Goal: Task Accomplishment & Management: Complete application form

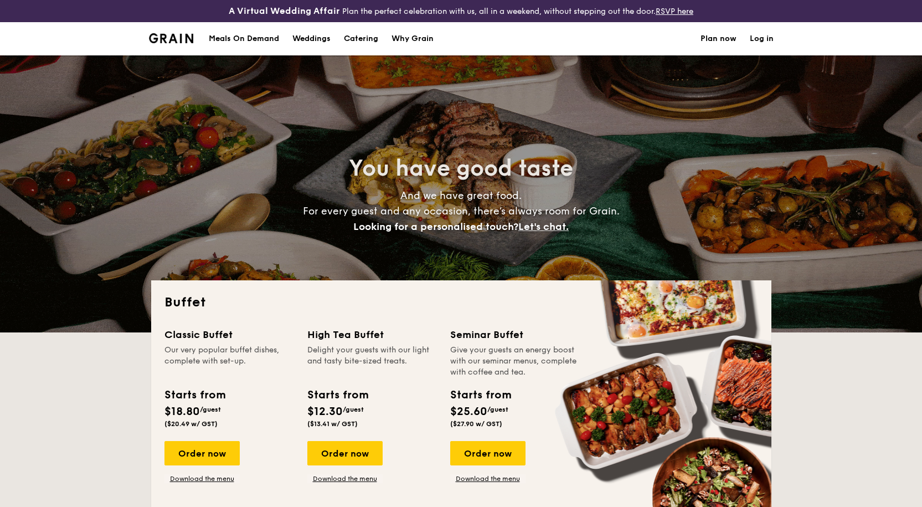
select select
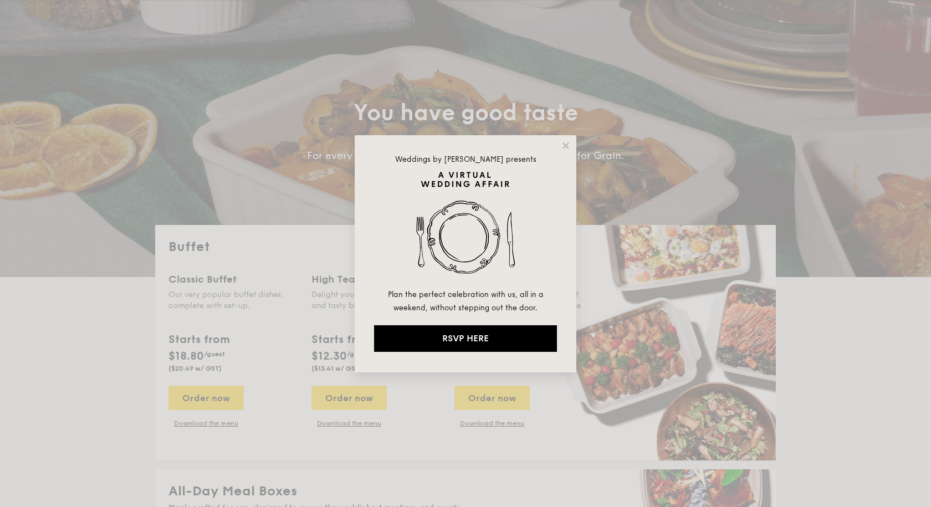
click at [565, 152] on div "Weddings by [PERSON_NAME] presents Plan the perfect celebration with us, all in…" at bounding box center [465, 253] width 222 height 237
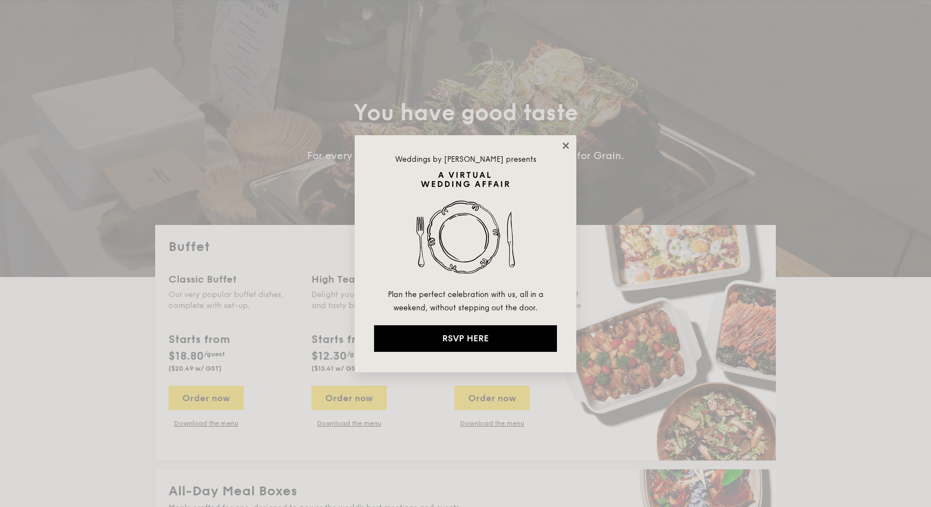
click at [567, 147] on icon at bounding box center [565, 145] width 6 height 6
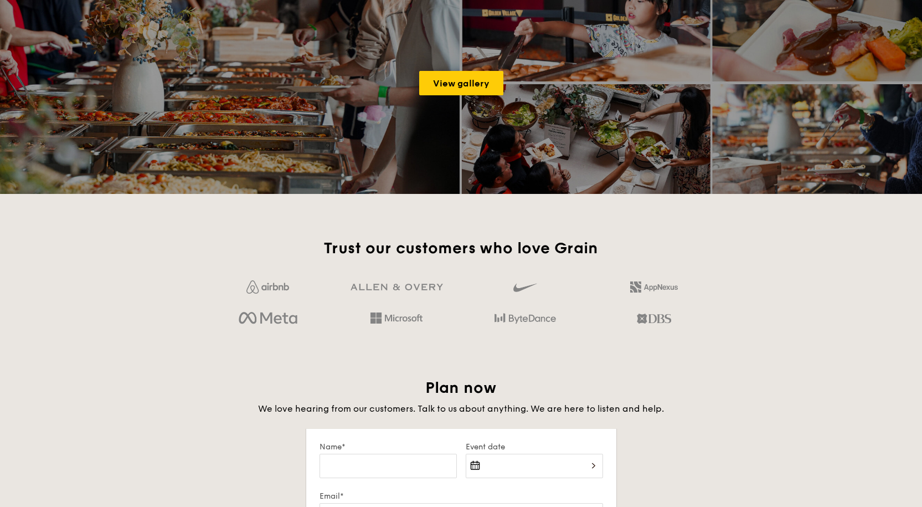
scroll to position [1883, 0]
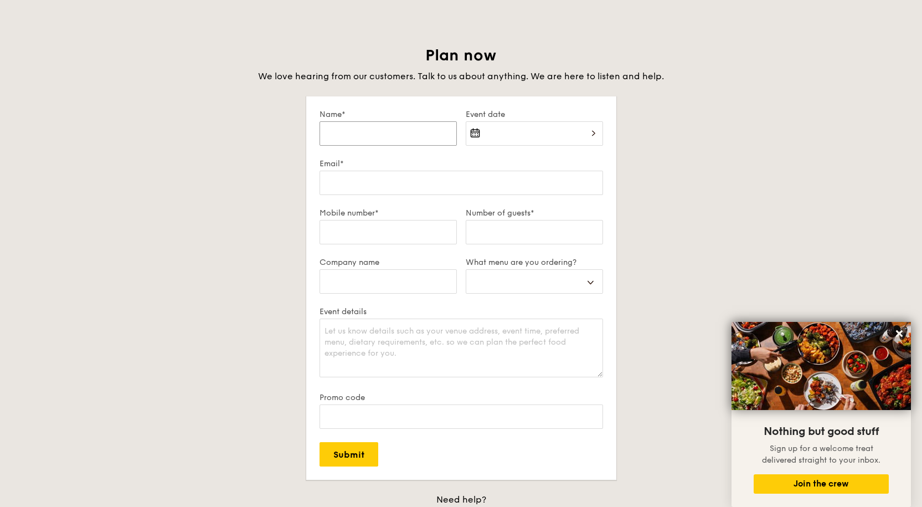
click at [399, 135] on input "Name*" at bounding box center [388, 133] width 137 height 24
type input "j"
select select
type input "ji"
select select
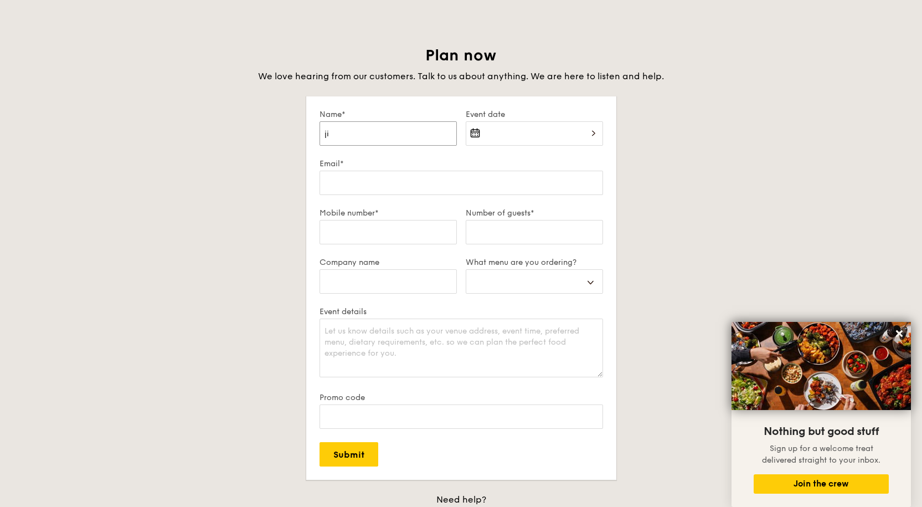
type input "[PERSON_NAME]"
select select
type input "jimm"
select select
type input "[PERSON_NAME]"
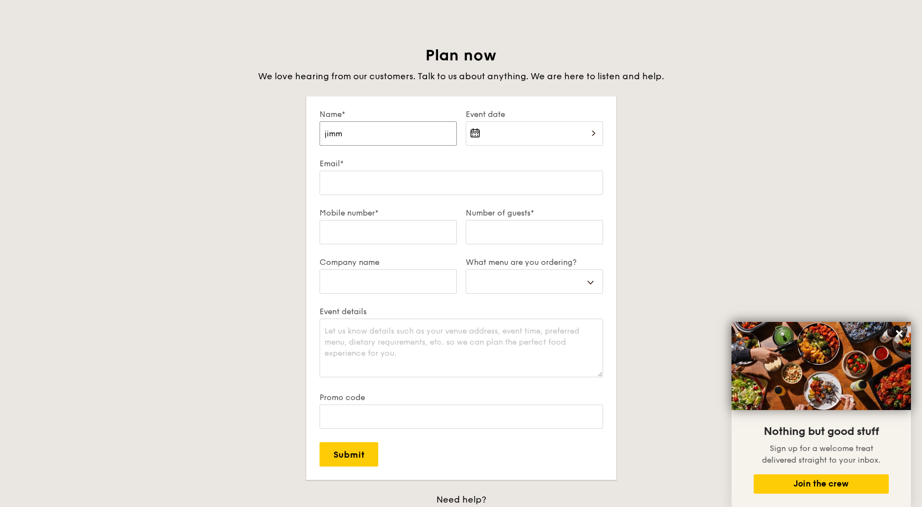
select select
type input "[PERSON_NAME]"
select select
type input "[PERSON_NAME]"
select select
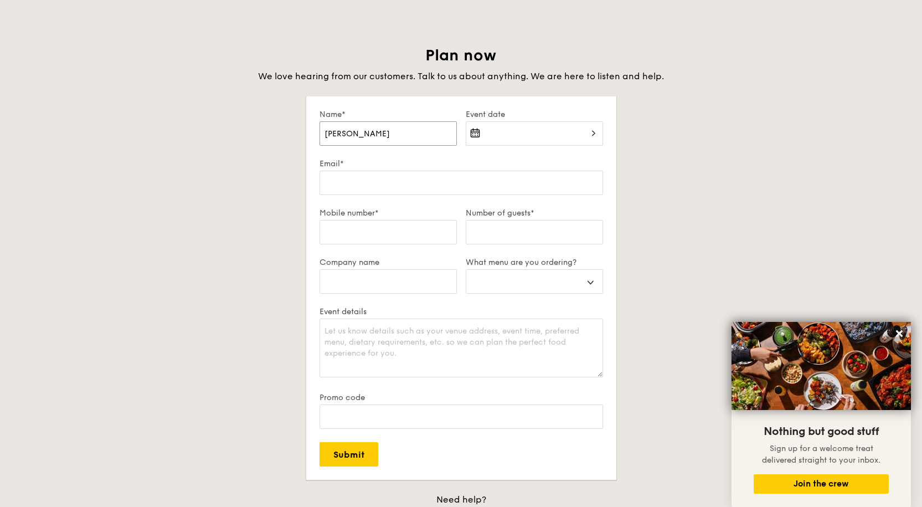
type input "jimm"
select select
type input "[PERSON_NAME]"
select select
type input "ji"
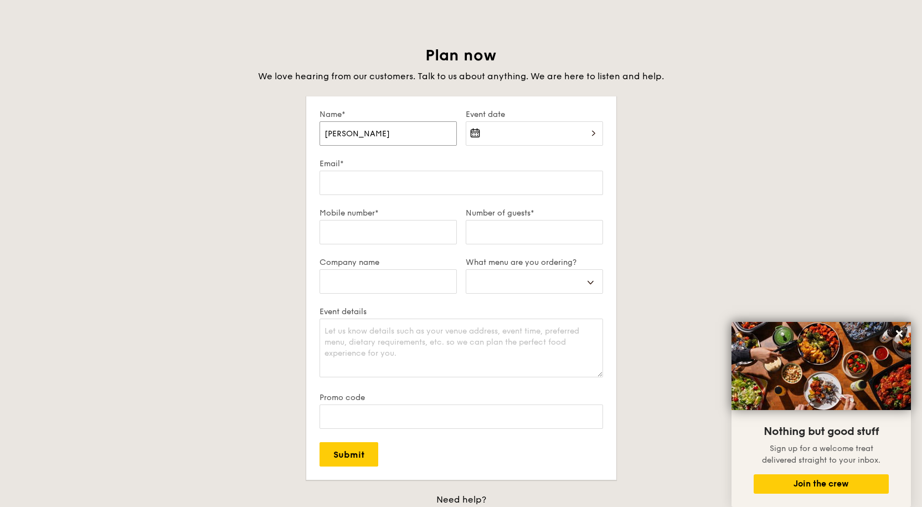
select select
type input "j"
select select
type input "J"
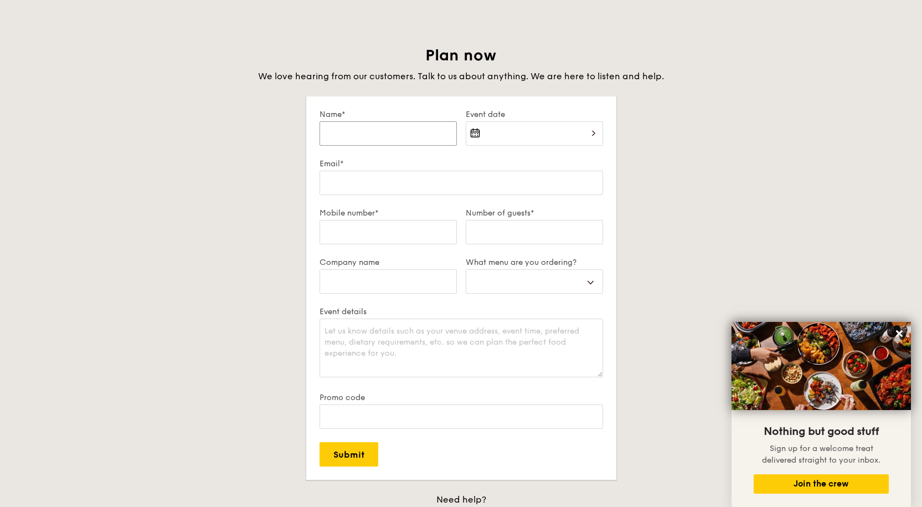
select select
type input "Ji"
select select
type input "[PERSON_NAME]"
select select
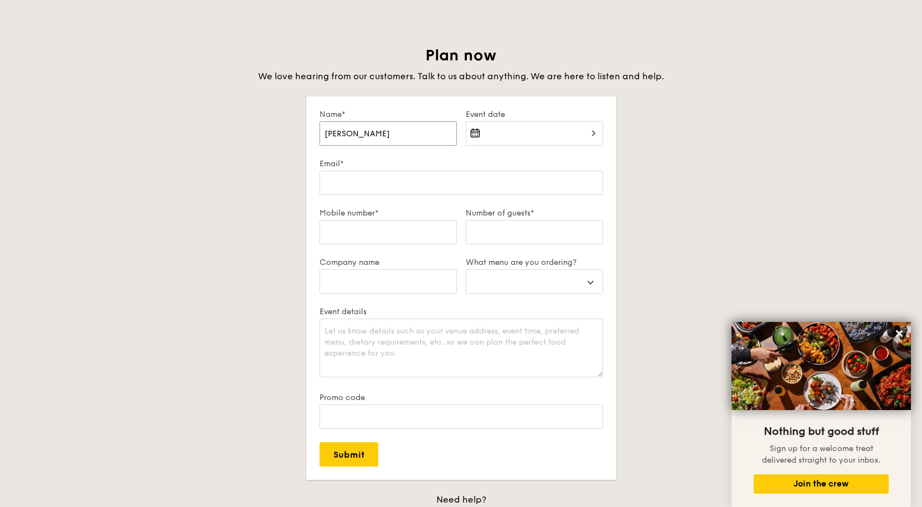
type input "Jimm"
select select
type input "[PERSON_NAME]"
select select
type input "[PERSON_NAME]"
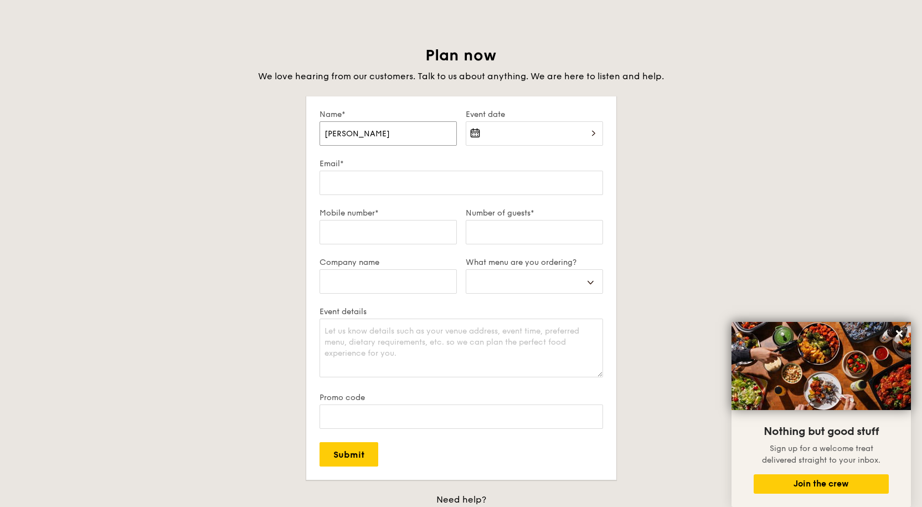
select select
type input "[PERSON_NAME]"
select select
type input "[PERSON_NAME]"
select select
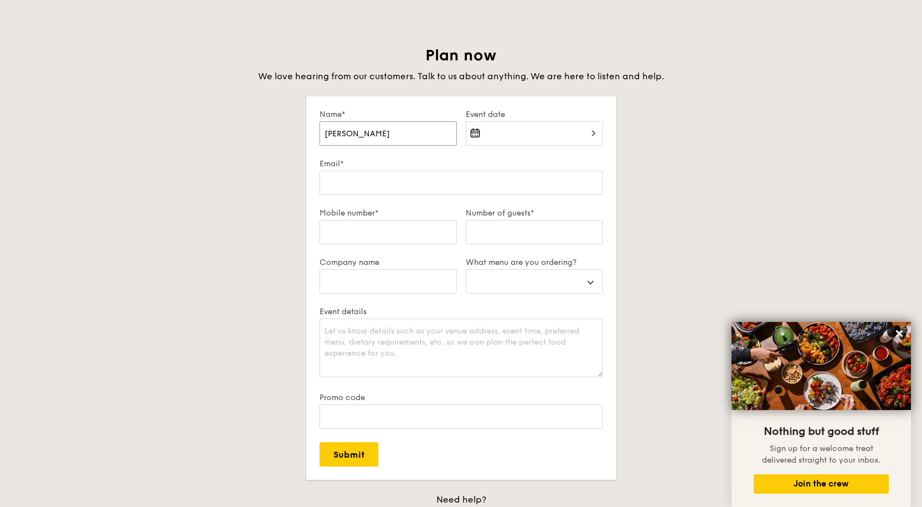
type input "[PERSON_NAME]"
select select
type input "[PERSON_NAME]"
click at [523, 130] on div at bounding box center [534, 140] width 137 height 38
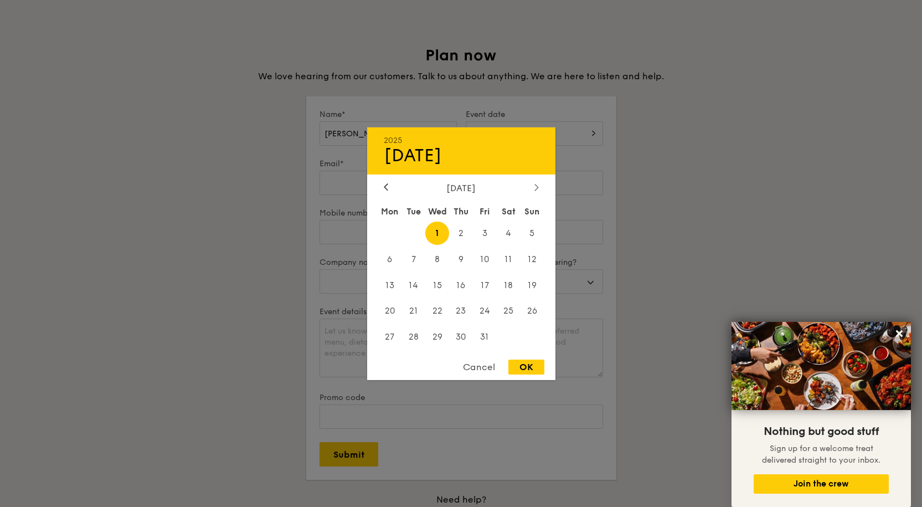
click at [536, 185] on icon at bounding box center [535, 187] width 3 height 7
click at [491, 261] on span "7" at bounding box center [485, 259] width 24 height 24
click at [485, 258] on span "7" at bounding box center [485, 259] width 24 height 24
click at [525, 364] on div "OK" at bounding box center [526, 366] width 36 height 15
type input "[DATE]"
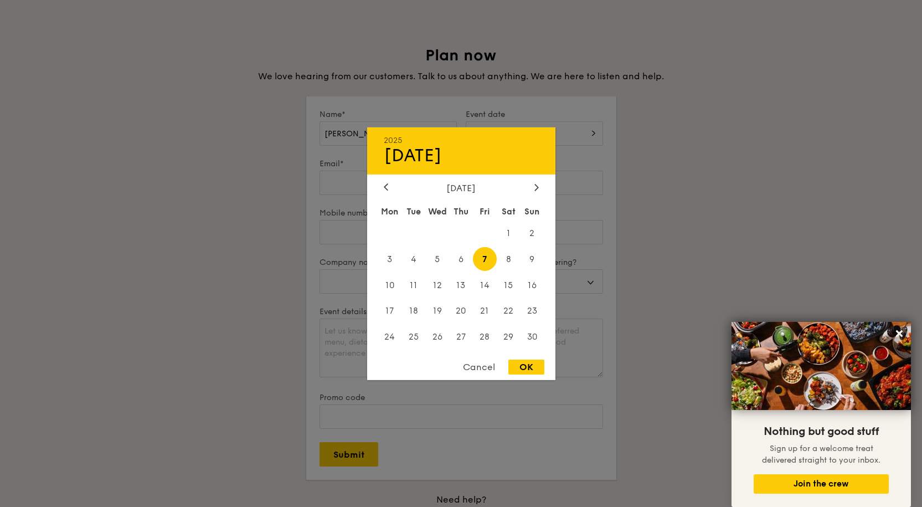
select select
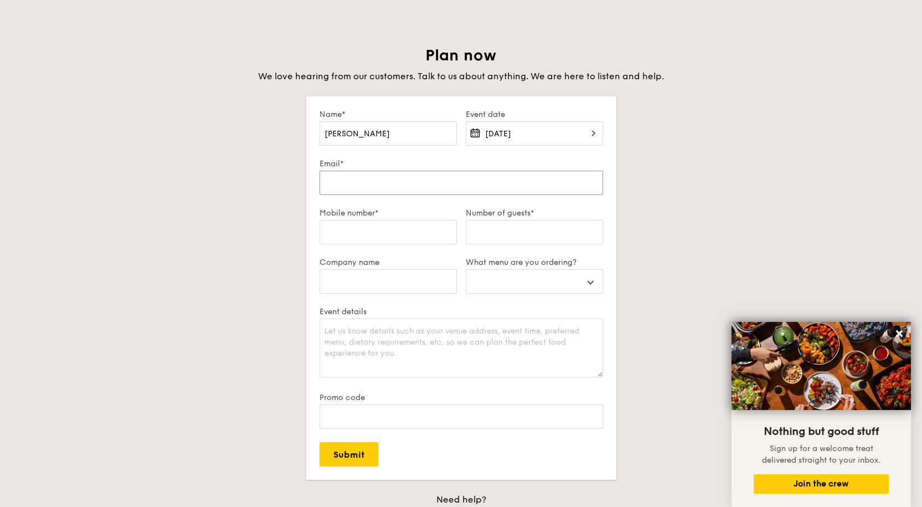
click at [367, 188] on input "Email*" at bounding box center [462, 183] width 284 height 24
type input "J"
select select
type input "JI"
select select
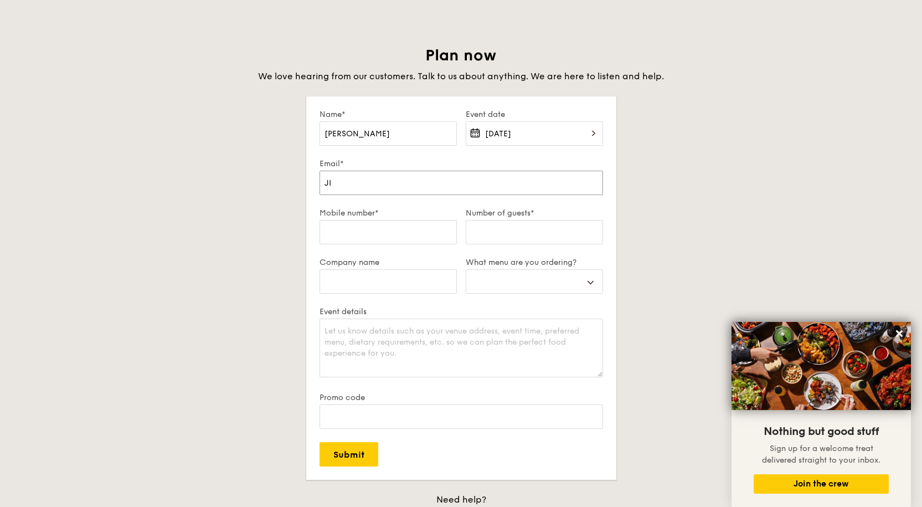
type input "[PERSON_NAME]"
select select
type input "JIMM"
select select
type input "[PERSON_NAME]"
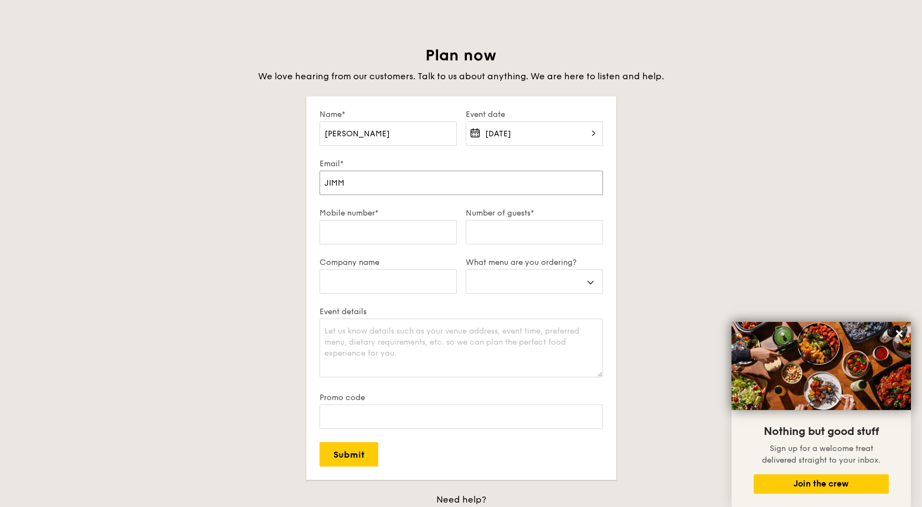
select select
type input "JI"
select select
type input "J"
select select
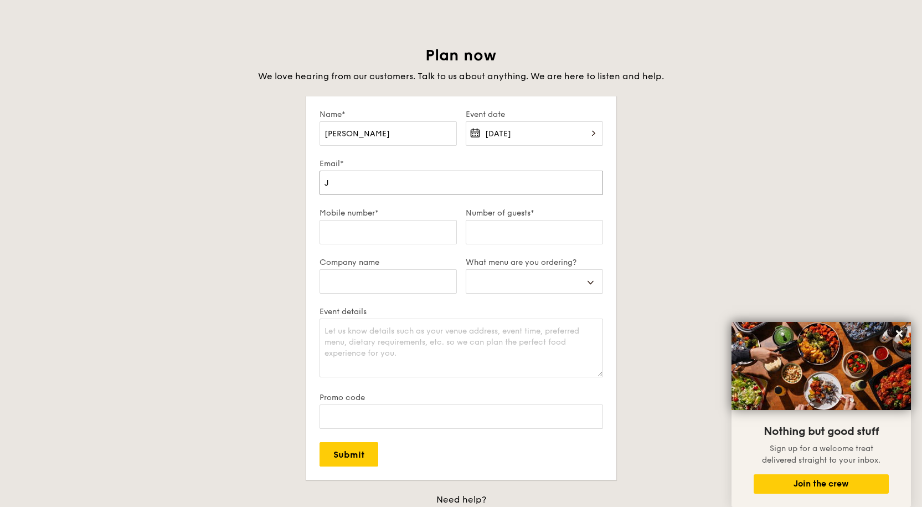
select select
type input "j"
select select
type input "ji"
select select
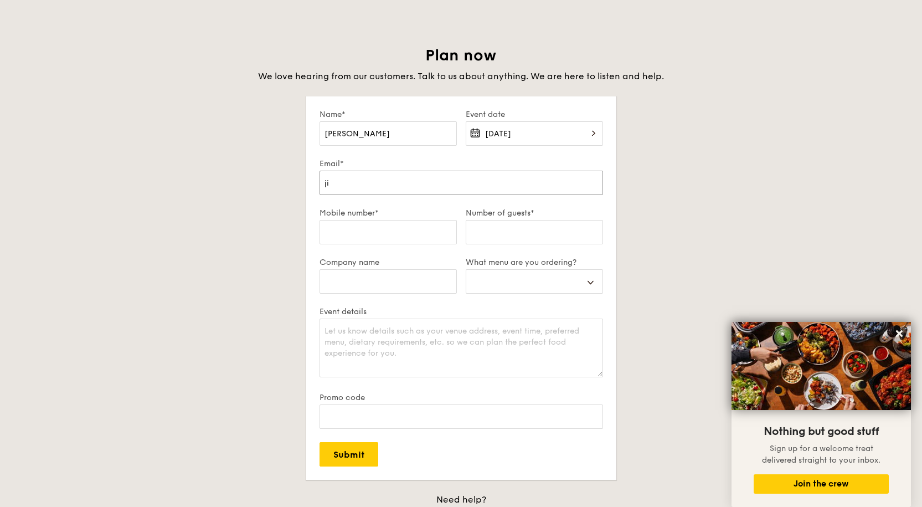
type input "[PERSON_NAME]"
select select
type input "jimm"
select select
type input "[PERSON_NAME]"
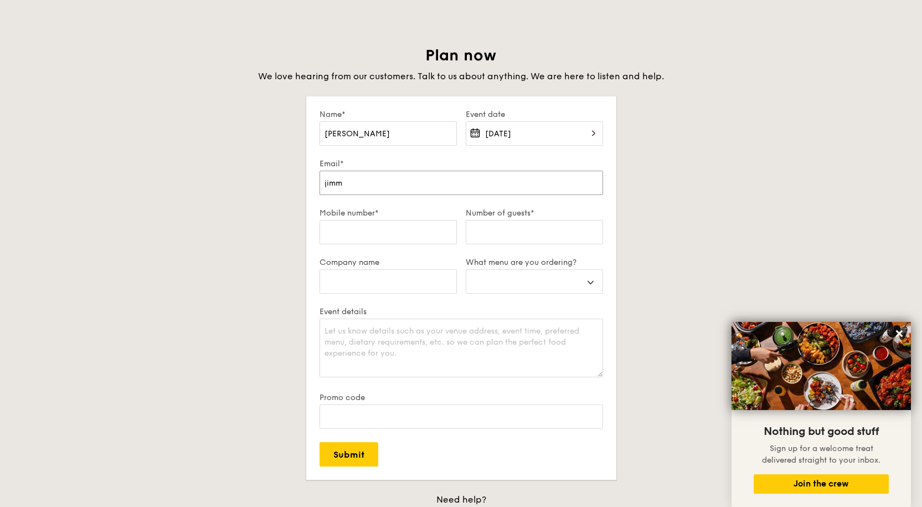
select select
type input "jimmyk"
select select
type input "[PERSON_NAME]"
select select
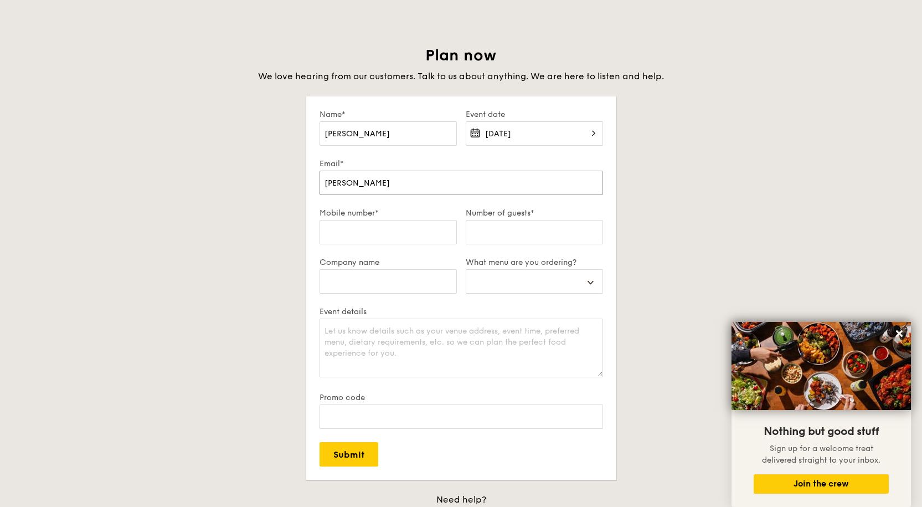
type input "jimmykog"
select select
type input "[PERSON_NAME]"
select select
type input "jimmykoh"
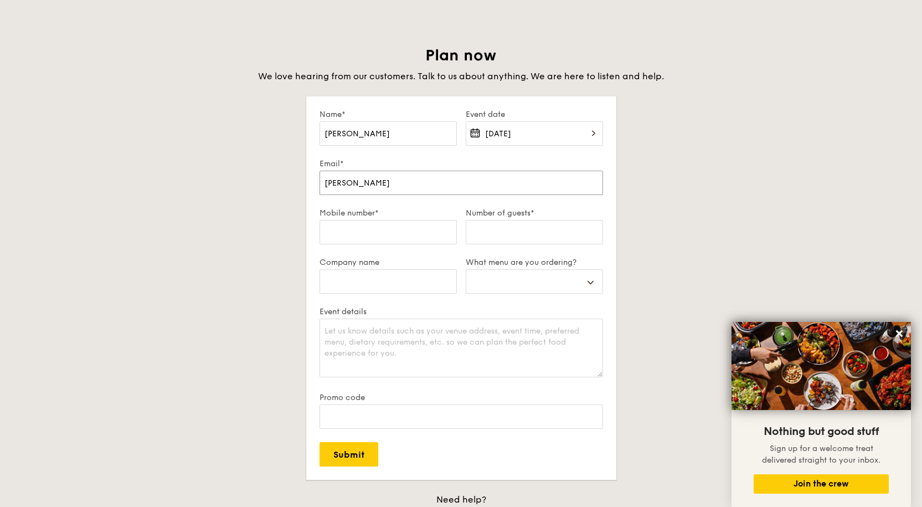
select select
type input "jimmykoh7"
select select
type input "jimmykoh76"
select select
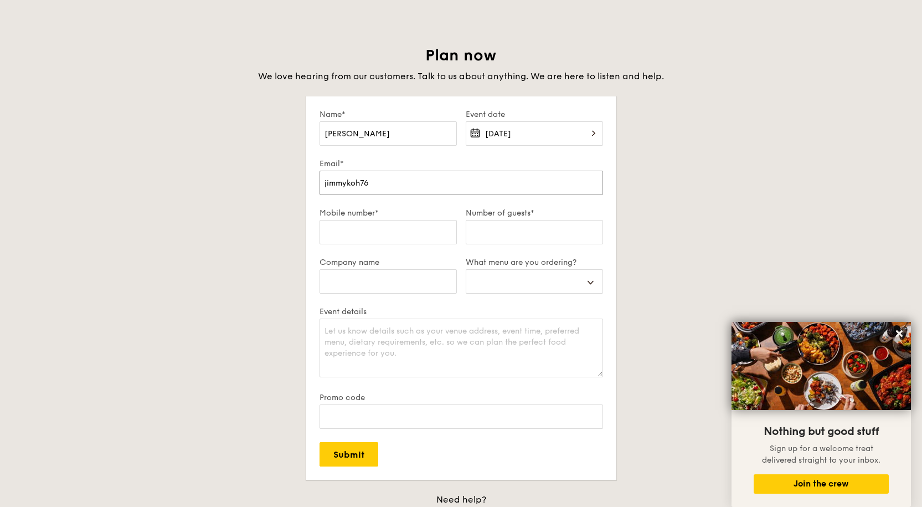
type input "jimmykoh76@"
select select
type input "jimmykoh76@g"
select select
type input "jimmykoh76@gm"
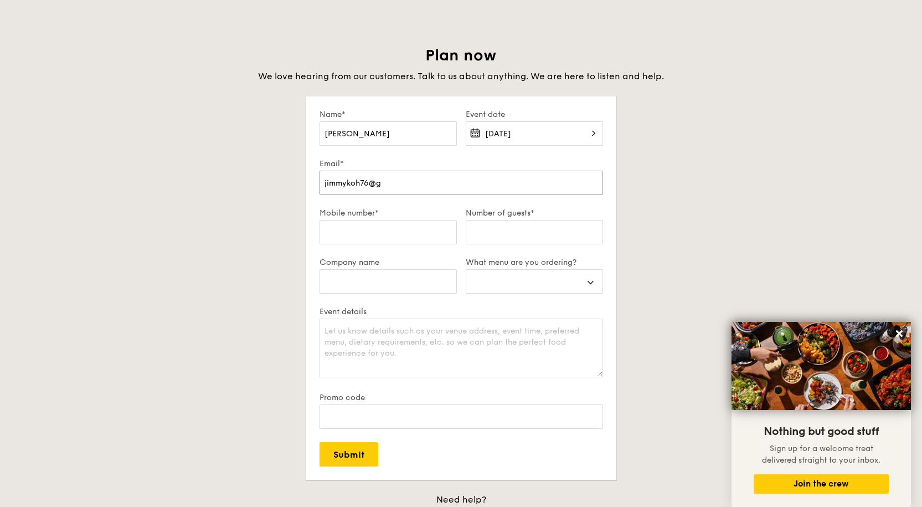
select select
type input "jimmykoh76@gma"
select select
type input "jimmykoh76@gmai"
select select
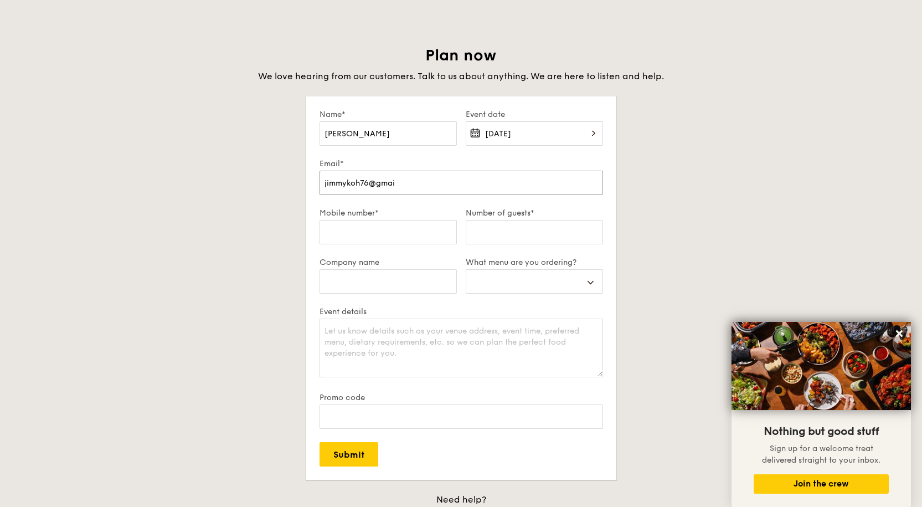
type input "[EMAIL_ADDRESS]"
select select
type input "[EMAIL_ADDRESS]."
select select
type input "jimmykoh76@gmail.c"
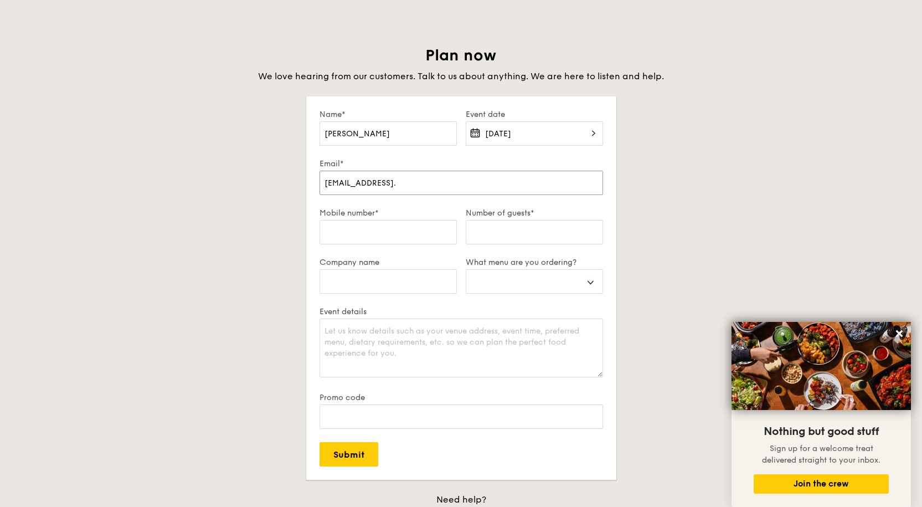
select select
type input "[EMAIL_ADDRESS]."
select select
type input "jimmykoh76@gmail.c"
select select
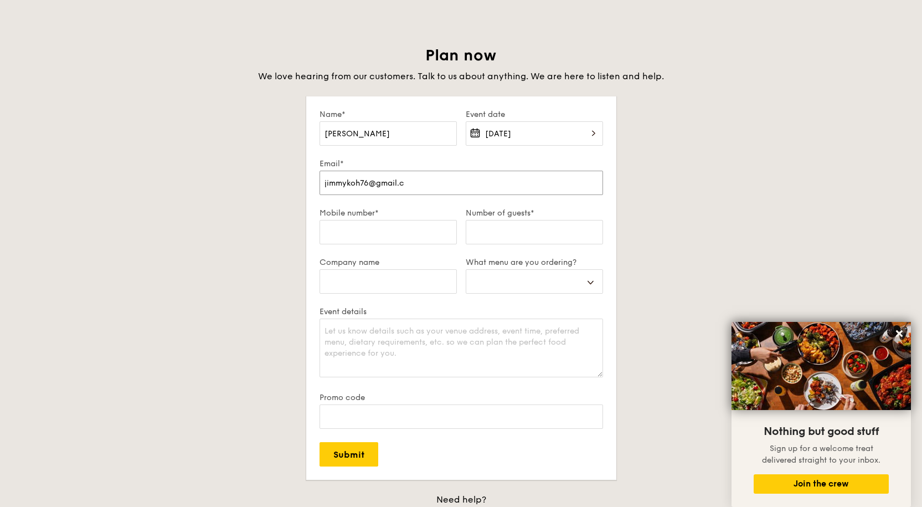
type input "[EMAIL_ADDRESS][DOMAIN_NAME]"
select select
type input "[EMAIL_ADDRESS][DOMAIN_NAME]"
select select
type input "[EMAIL_ADDRESS][DOMAIN_NAME]"
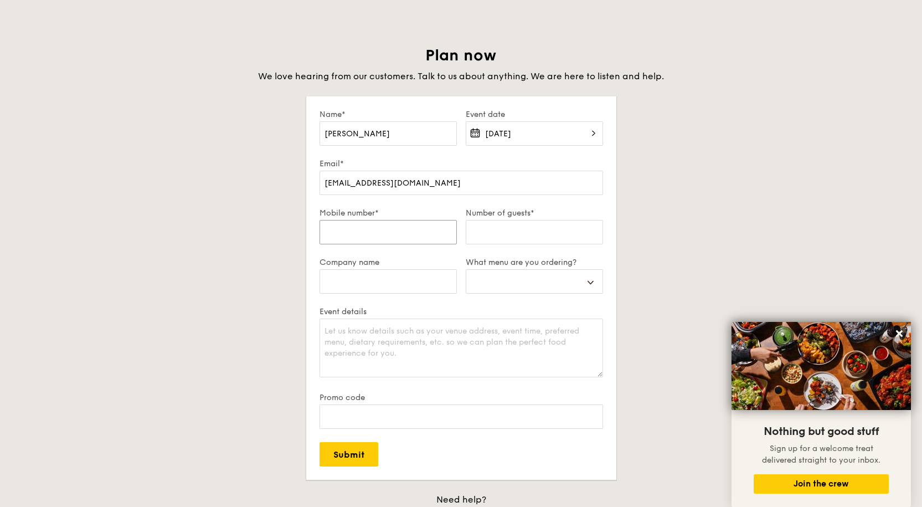
click at [368, 225] on input "Mobile number*" at bounding box center [388, 232] width 137 height 24
type input "9"
select select
type input "97"
select select
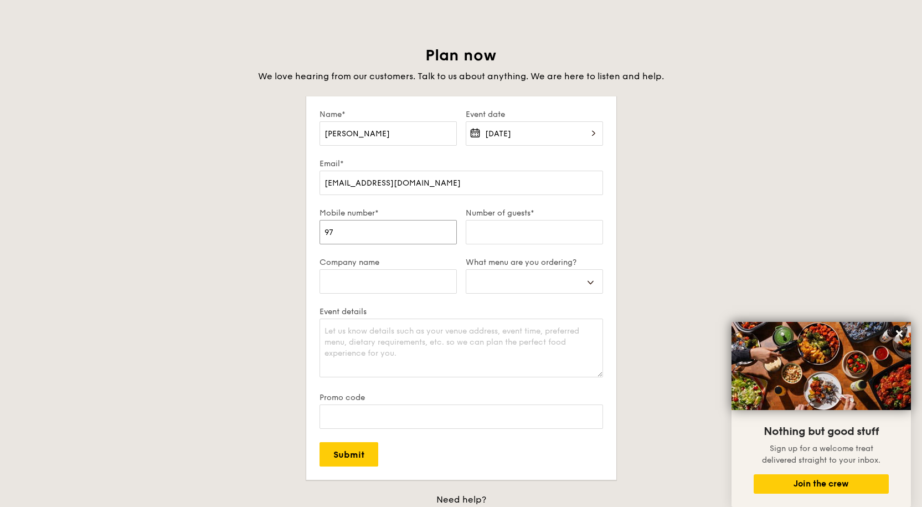
type input "976"
select select
type input "9765"
select select
type input "97651"
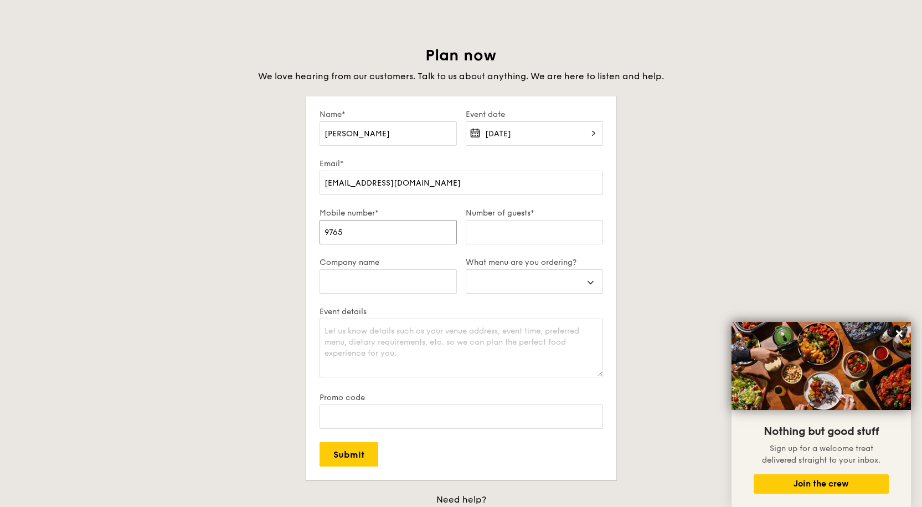
select select
type input "976513"
select select
type input "9765132"
select select
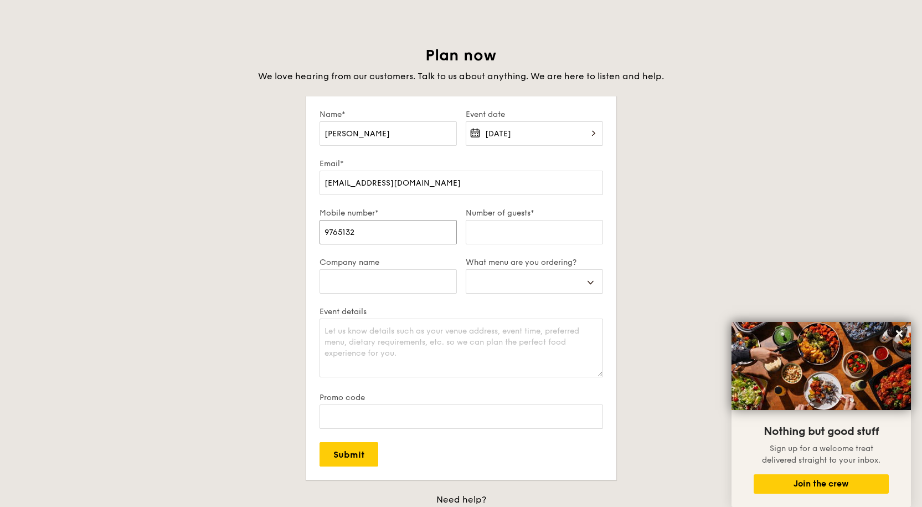
type input "97651323"
select select
type input "97651323"
click at [534, 231] on input "Number of guests*" at bounding box center [534, 232] width 137 height 24
type input "1"
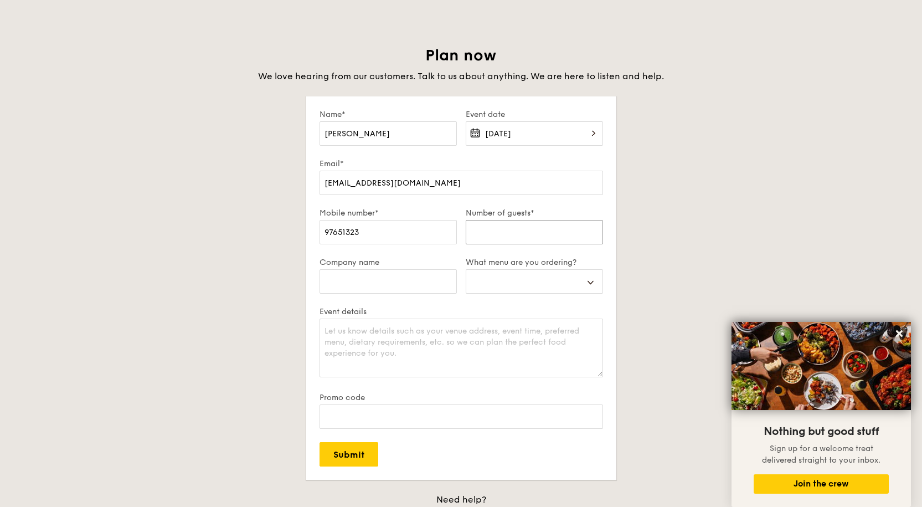
select select
type input "15"
select select
type input "150"
select select
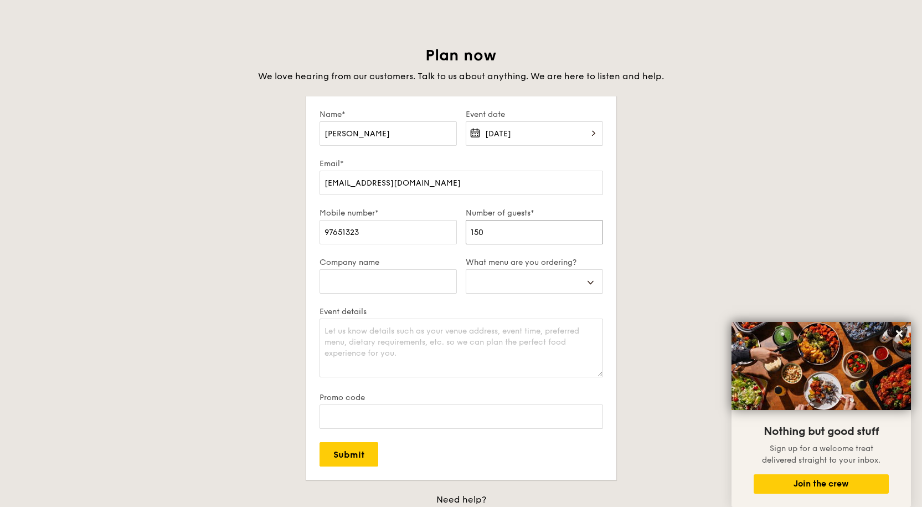
type input "150"
click at [384, 277] on input "Company name" at bounding box center [388, 281] width 137 height 24
type input "t"
select select
type input "tr"
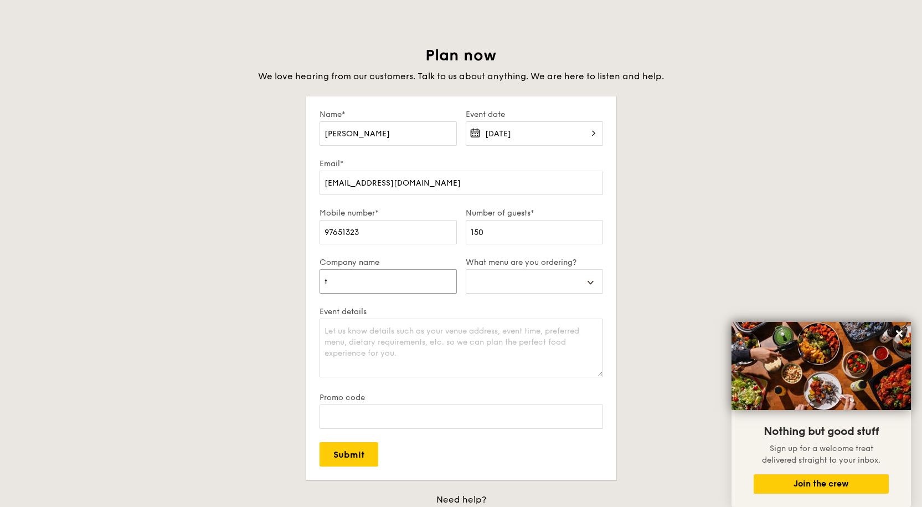
select select
type input "tra"
select select
type input "tr"
select select
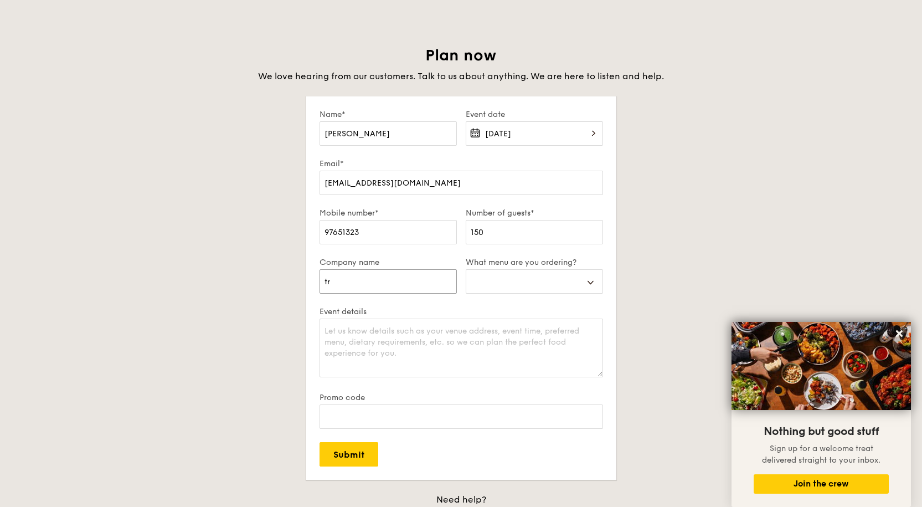
type input "t"
select select
type input "t"
select select
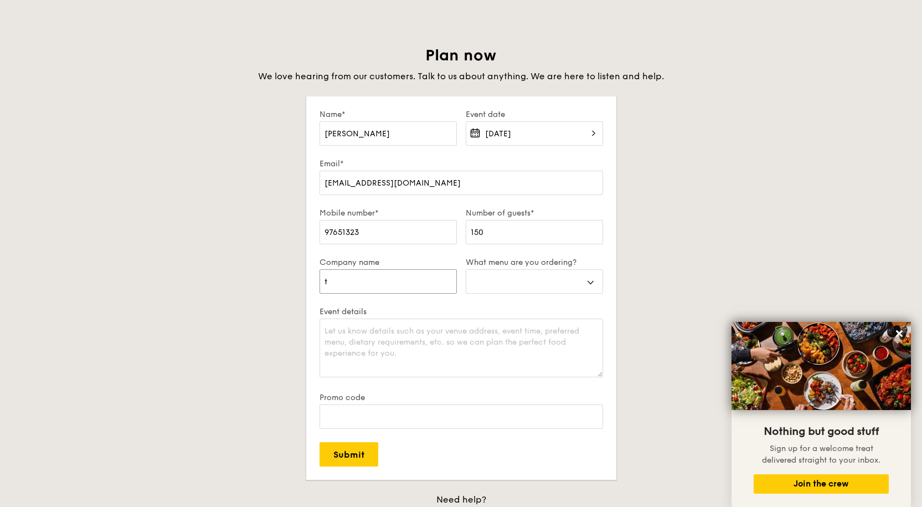
select select
type input "T"
select select
type input "TR"
select select
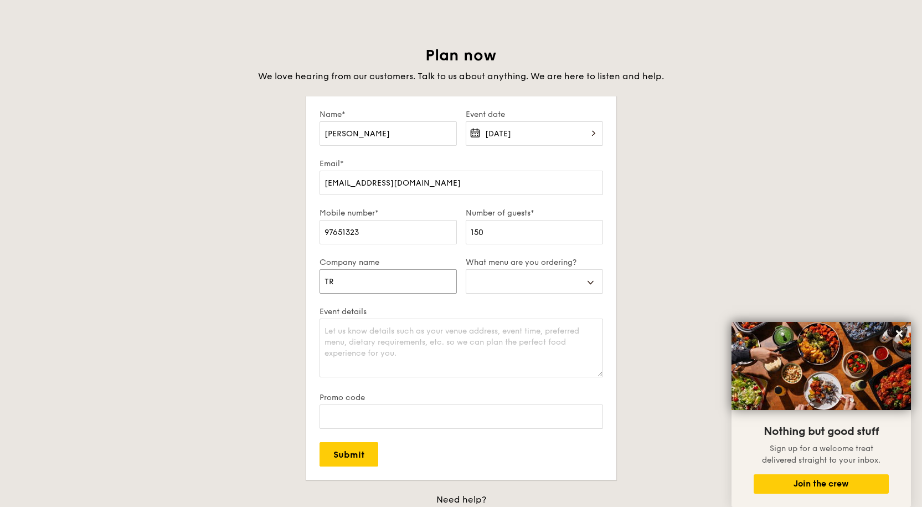
type input "T"
select select
type input "Tr"
select select
type input "Tri"
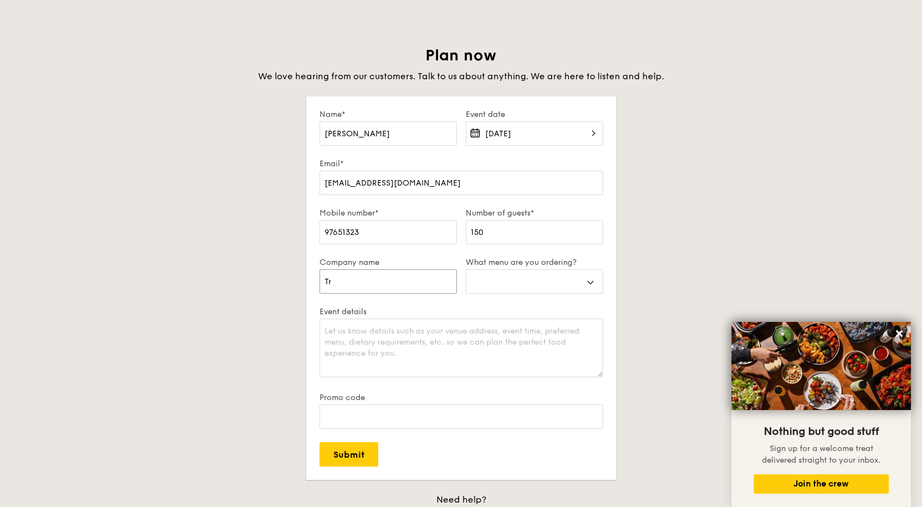
select select
type input "Trin"
select select
type input "Trini"
select select
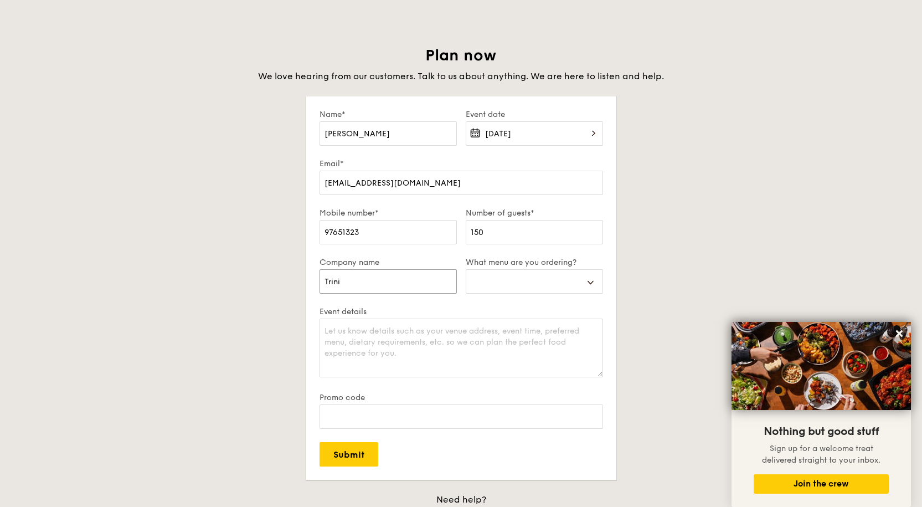
type input "Trinit"
select select
type input "Trinity"
select select
type input "Trinity"
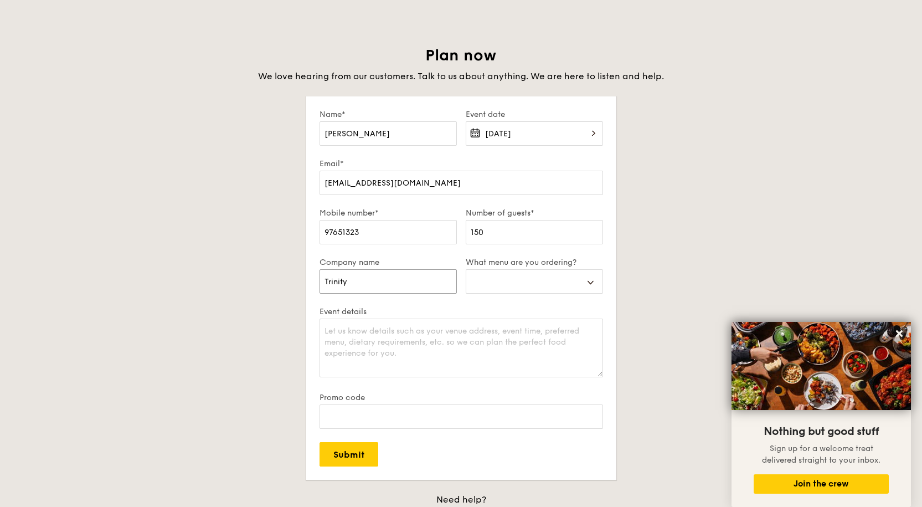
select select
type input "Trinity C"
select select
type input "Trinity Ch"
select select
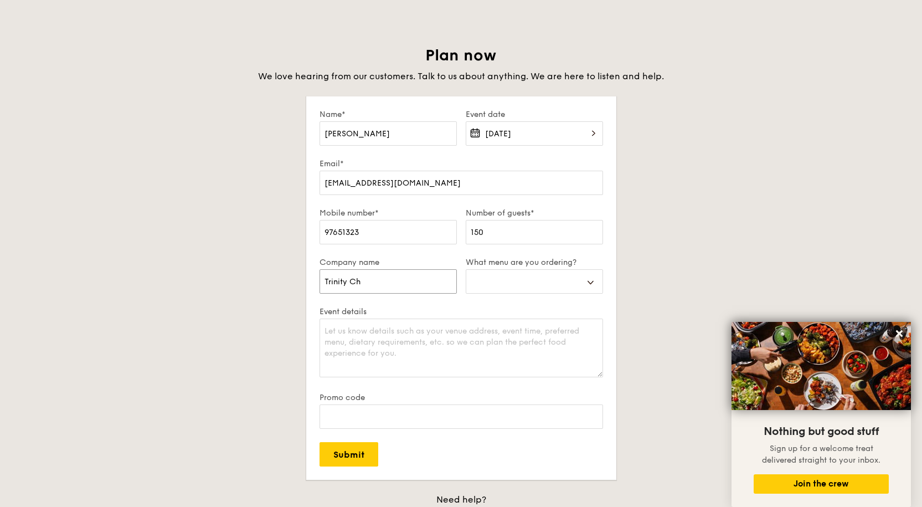
type input "Trinity Chr"
select select
type input "Trinity Chri"
select select
type input "Trinity [PERSON_NAME]"
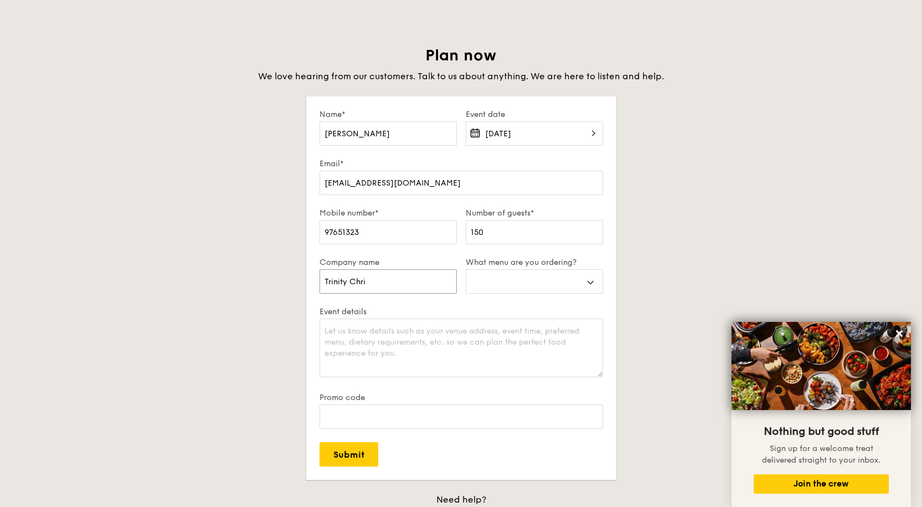
select select
type input "[DEMOGRAPHIC_DATA][PERSON_NAME]"
select select
type input "[DEMOGRAPHIC_DATA]"
select select
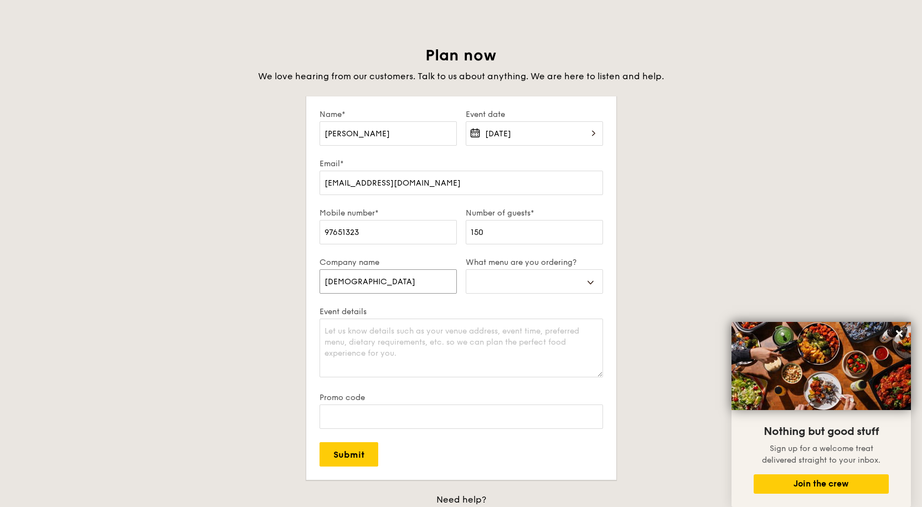
type input "Trinity [PERSON_NAME]"
select select
type input "Trinity [DEMOGRAPHIC_DATA]"
select select
type input "Trinity [DEMOGRAPHIC_DATA]"
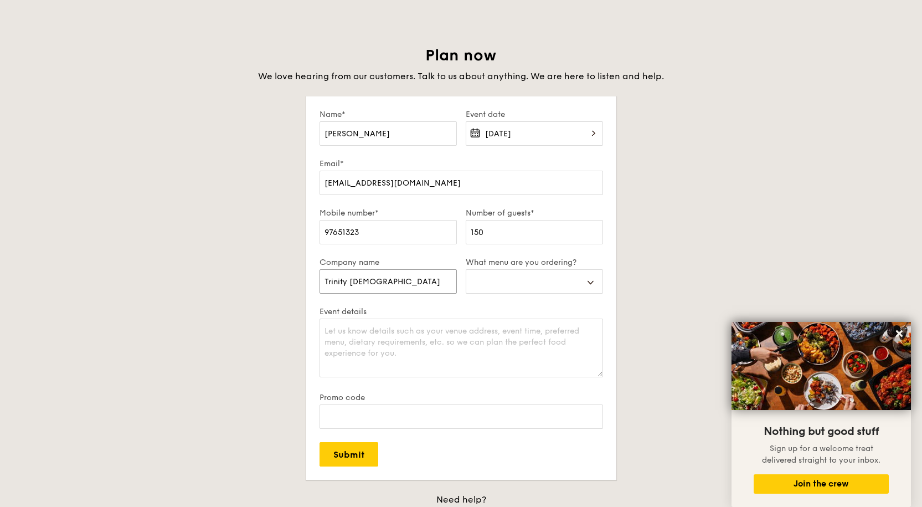
select select
type input "Trinity Christian C"
select select
type input "Trinity [PERSON_NAME]"
select select
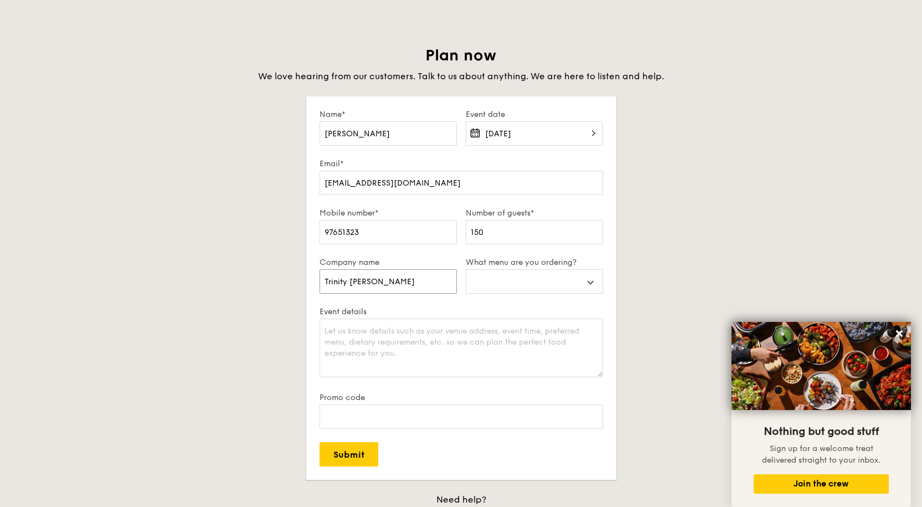
type input "Trinity Christian Cen"
select select
type input "Trinity [DEMOGRAPHIC_DATA][PERSON_NAME]"
select select
type input "Trinity [DEMOGRAPHIC_DATA] Centr"
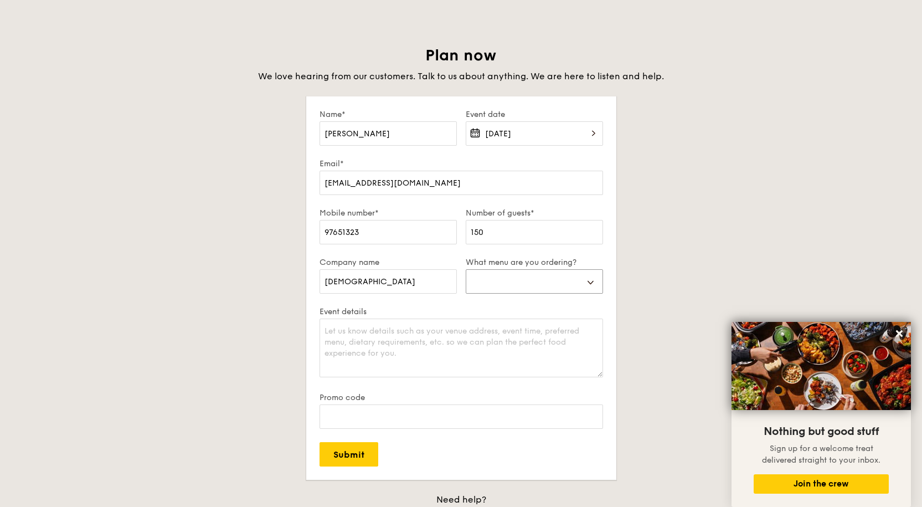
click at [519, 277] on select "Buffet Mini Buffet High Tea Canapés Meal Boxes Wedding" at bounding box center [534, 281] width 137 height 24
click at [466, 269] on select "Buffet Mini Buffet High Tea Canapés Meal Boxes Wedding" at bounding box center [534, 281] width 137 height 24
click at [435, 344] on textarea "Event details" at bounding box center [462, 347] width 284 height 59
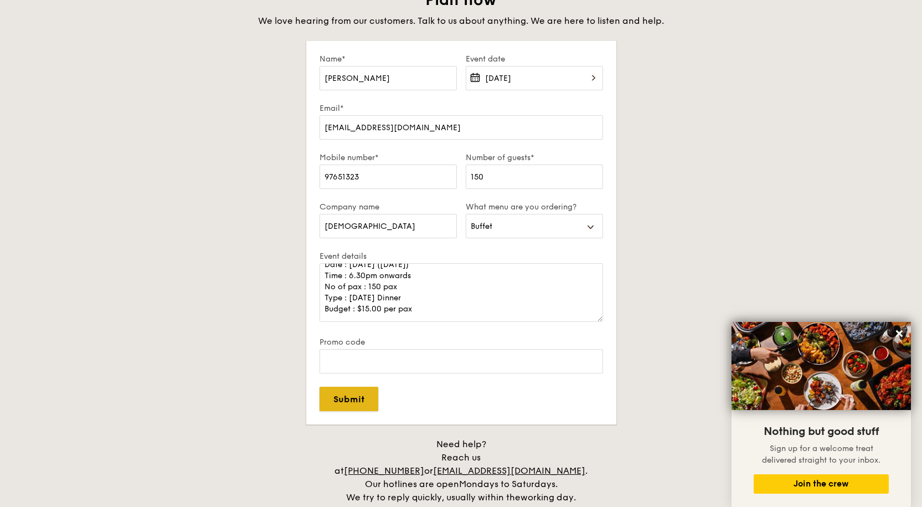
click at [361, 400] on input "Submit" at bounding box center [349, 399] width 59 height 24
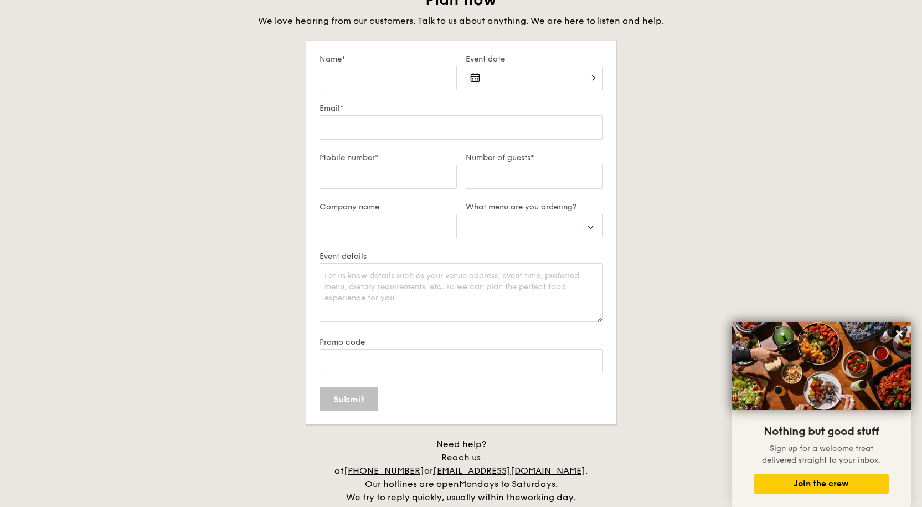
scroll to position [0, 0]
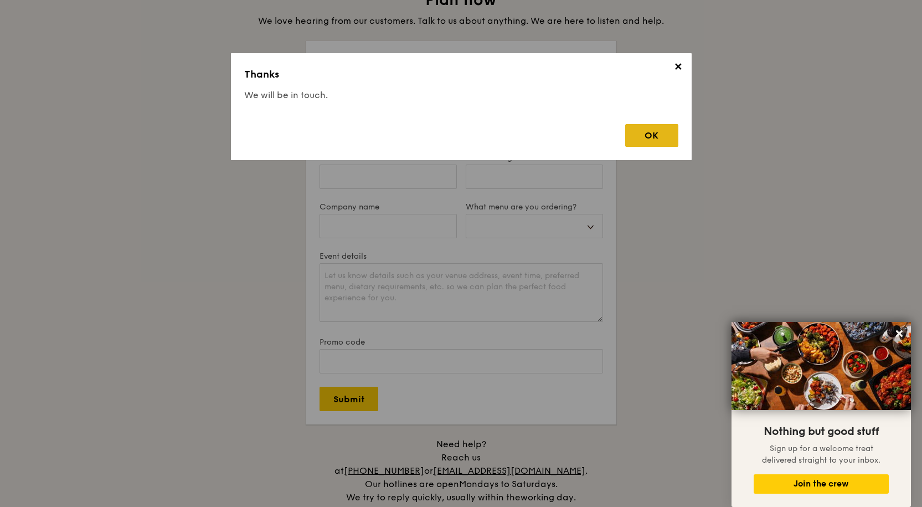
click at [668, 140] on div "OK" at bounding box center [651, 135] width 53 height 23
